Goal: Navigation & Orientation: Find specific page/section

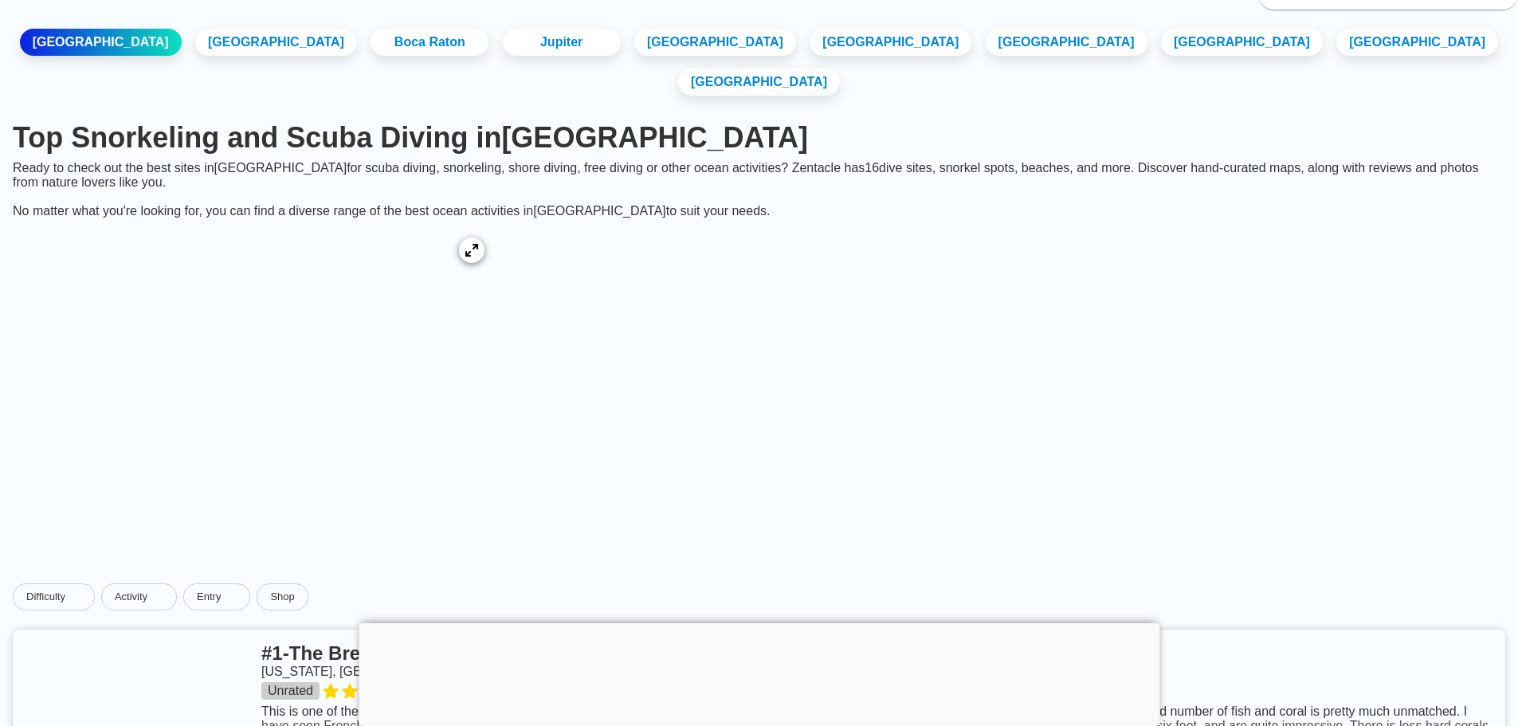
scroll to position [80, 0]
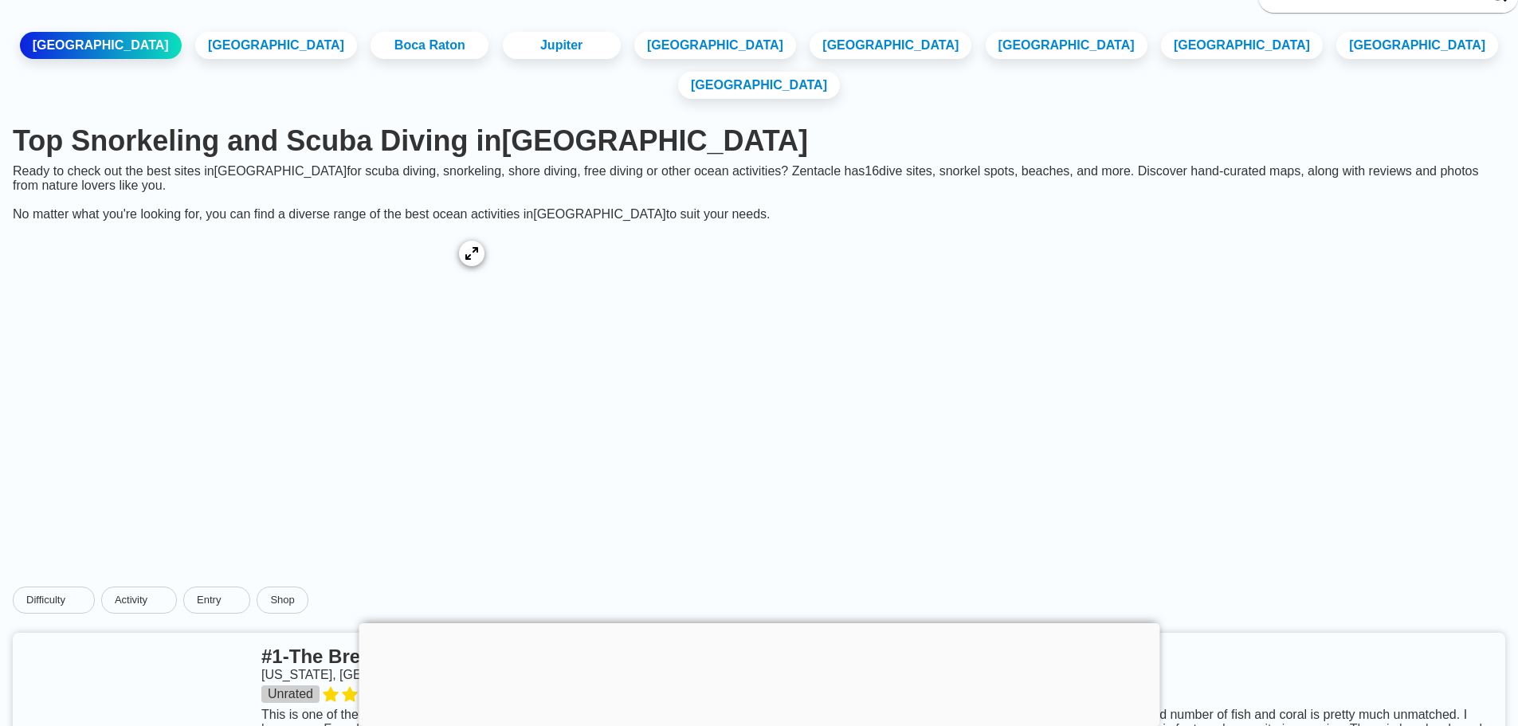
click at [754, 623] on div at bounding box center [759, 623] width 801 height 0
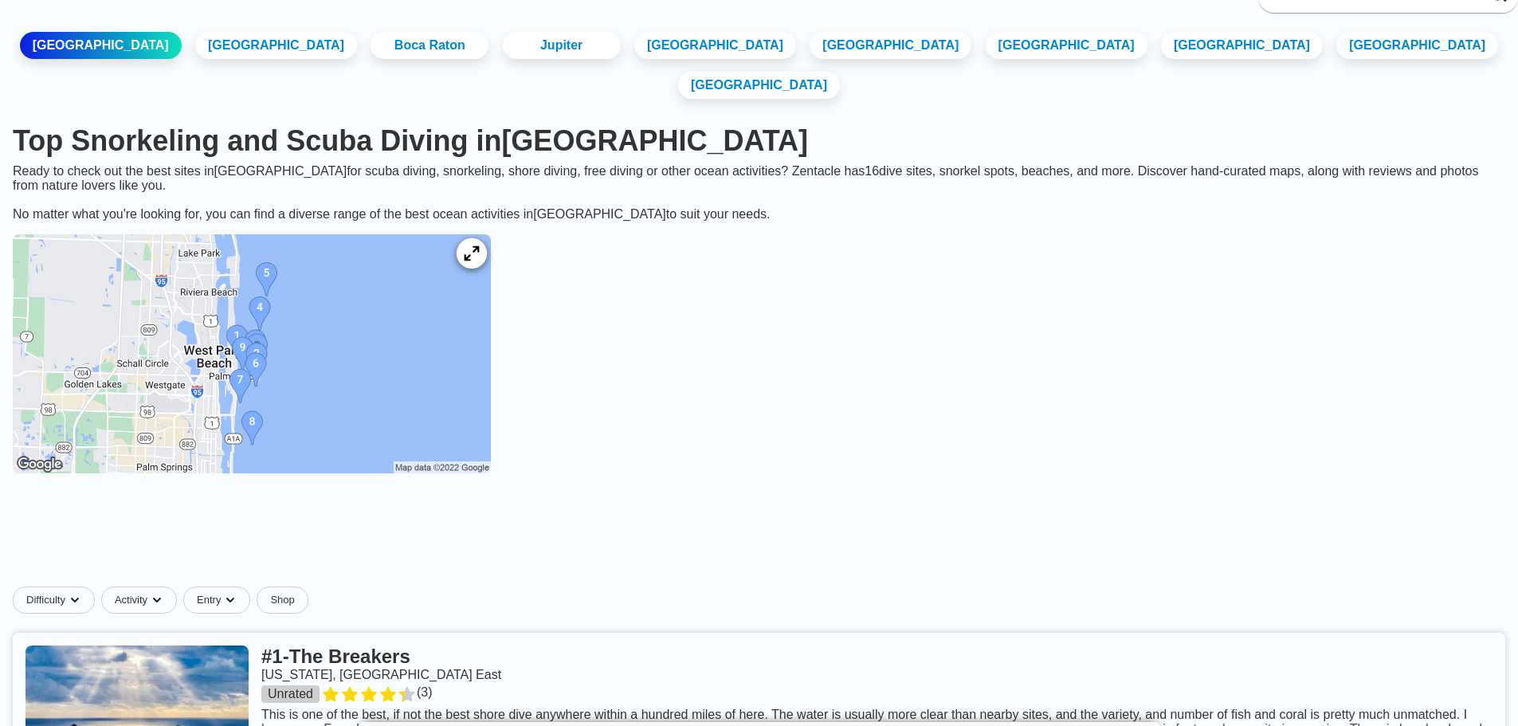
click at [479, 248] on icon at bounding box center [471, 253] width 15 height 15
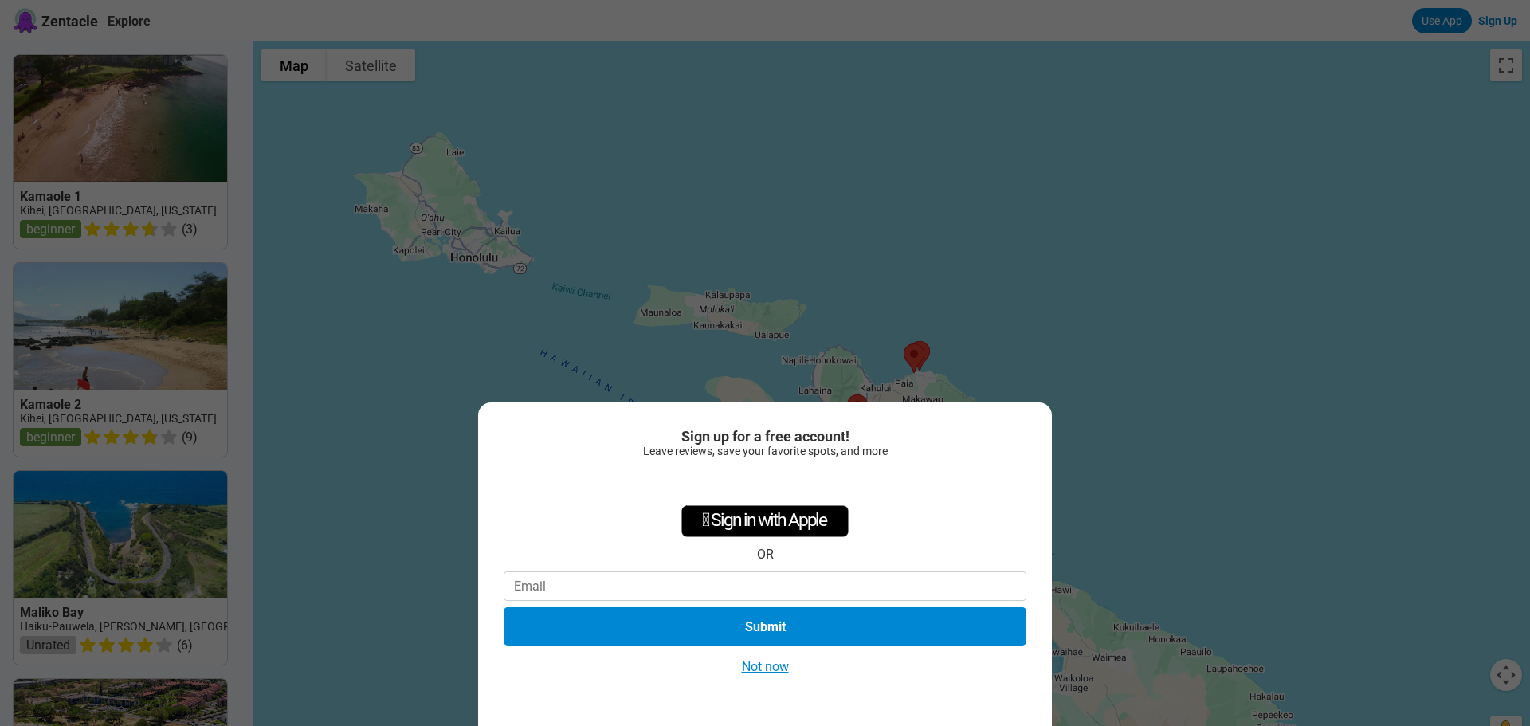
click at [772, 669] on button "Not now" at bounding box center [765, 666] width 57 height 17
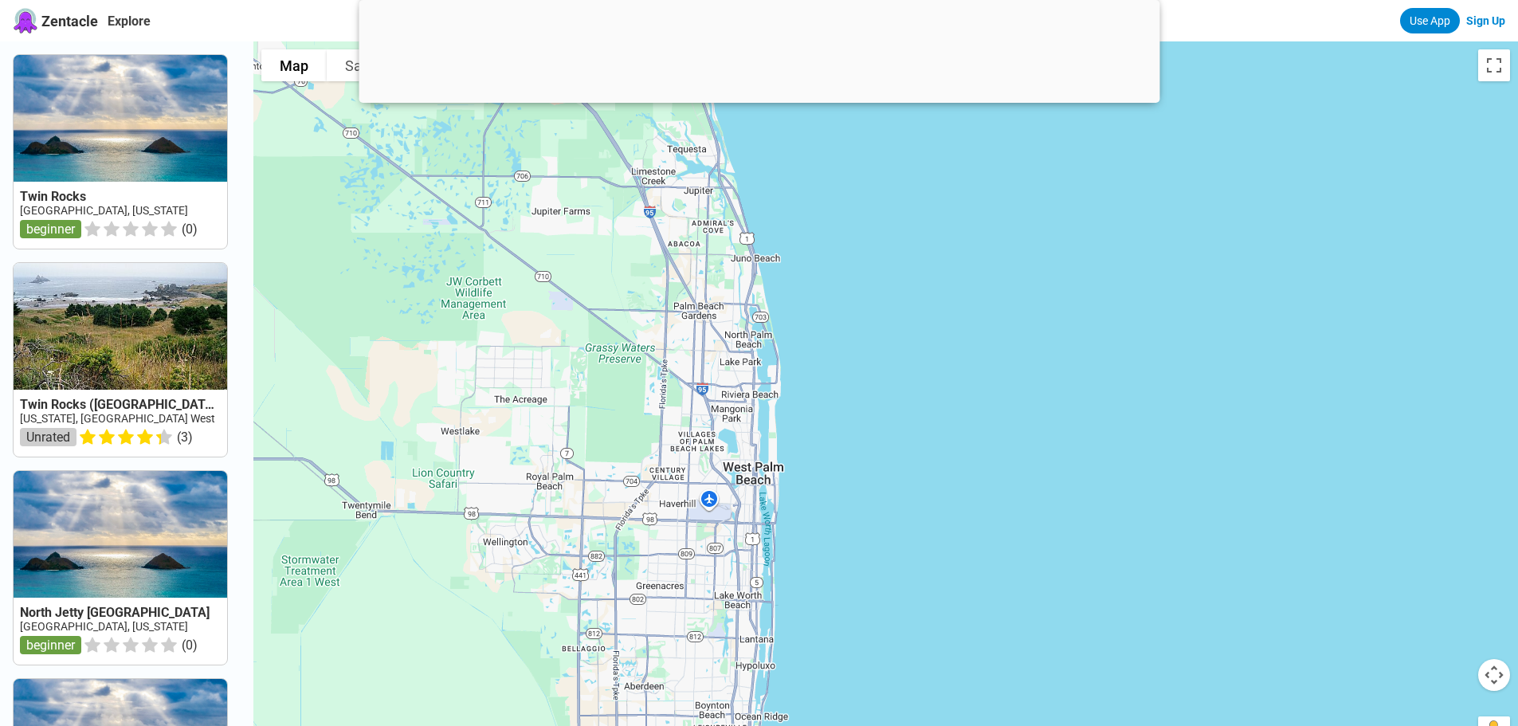
click at [754, 99] on div at bounding box center [759, 99] width 801 height 0
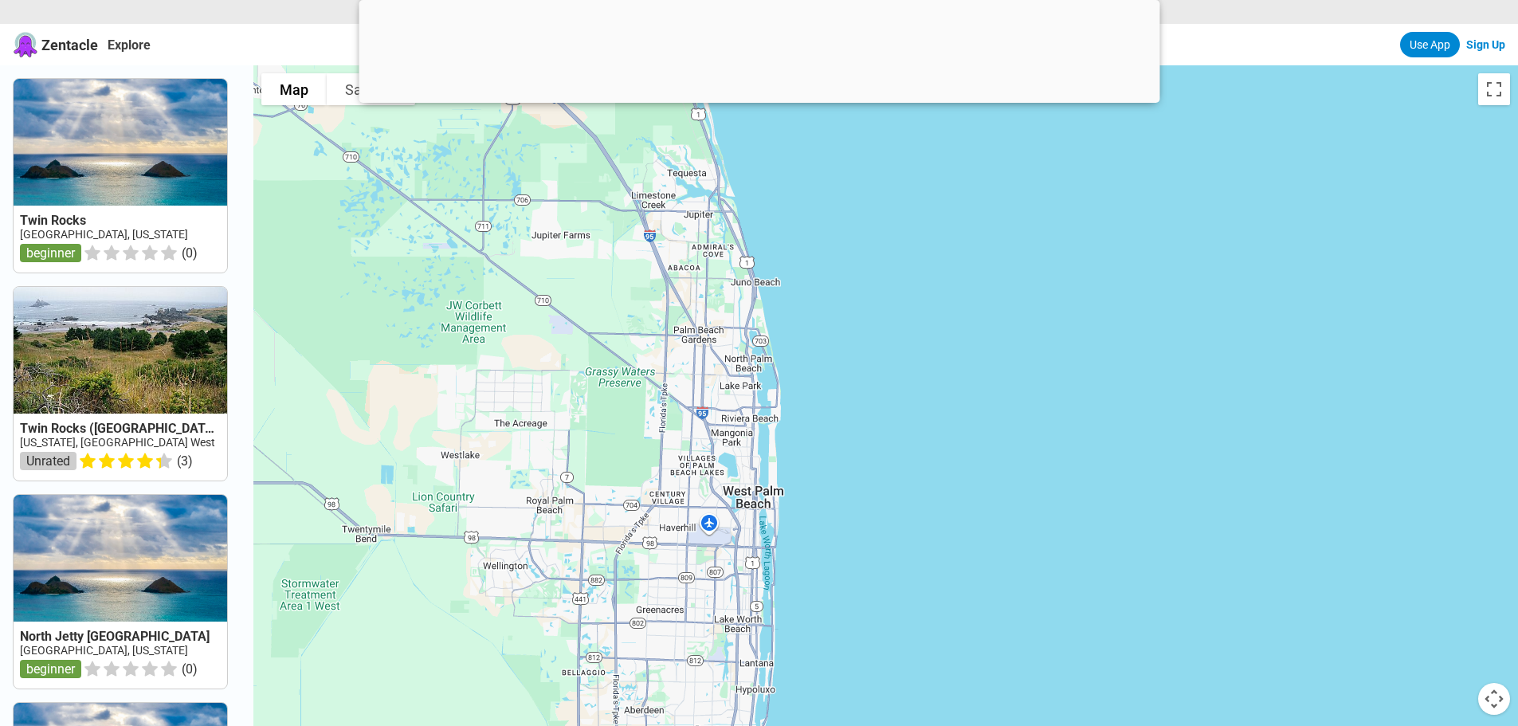
scroll to position [24, 0]
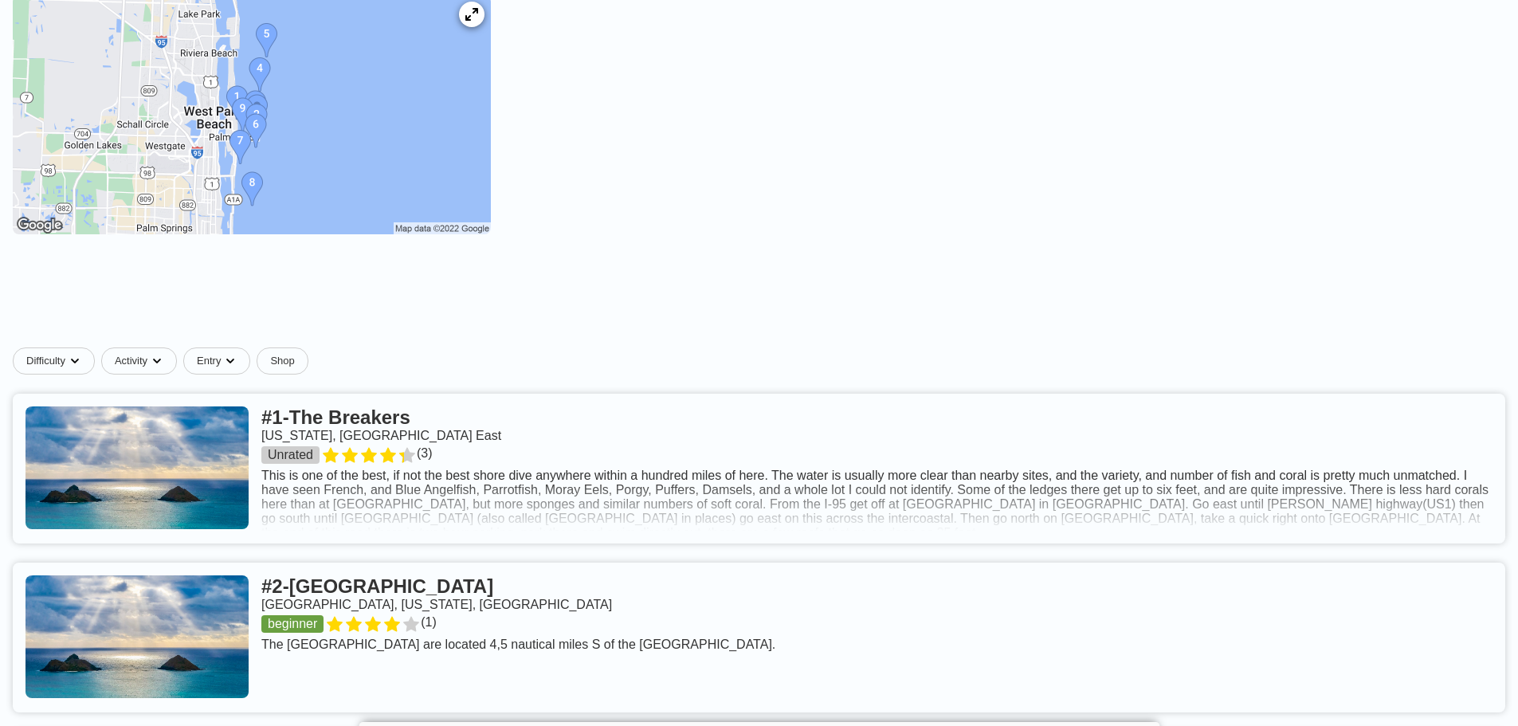
click at [379, 415] on link at bounding box center [759, 469] width 1492 height 150
click at [479, 8] on icon at bounding box center [471, 14] width 15 height 15
click at [284, 92] on img at bounding box center [252, 114] width 478 height 239
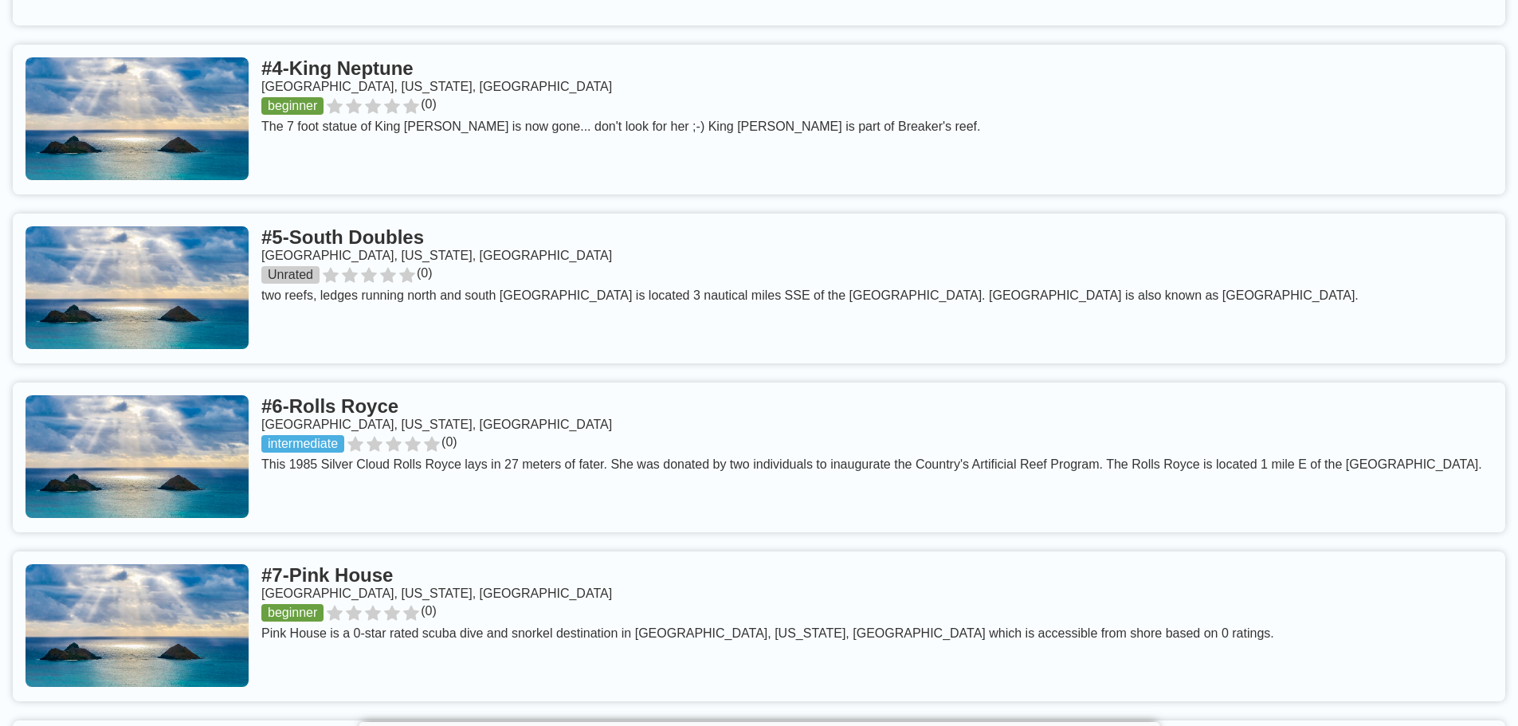
scroll to position [1195, 0]
